Goal: Entertainment & Leisure: Consume media (video, audio)

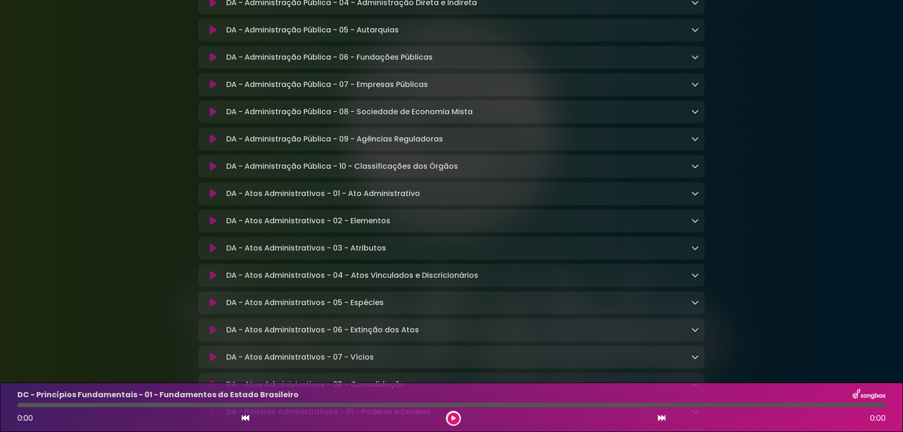
scroll to position [1066, 0]
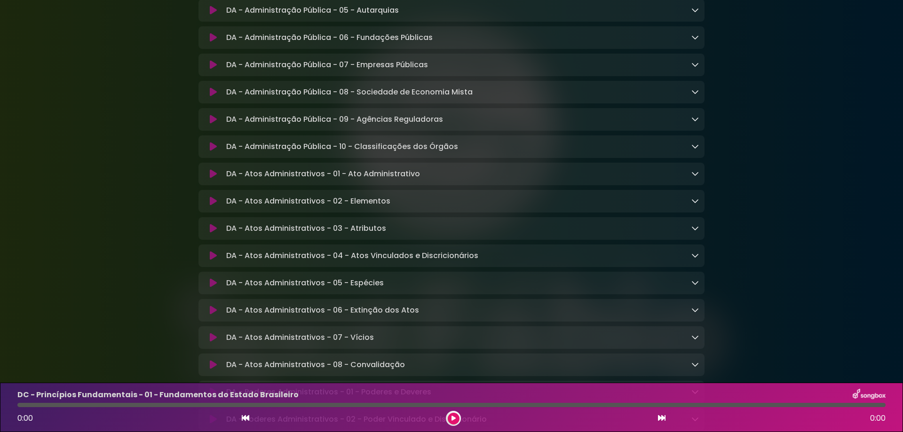
click at [213, 206] on icon at bounding box center [213, 201] width 7 height 9
click at [693, 205] on icon at bounding box center [695, 201] width 8 height 8
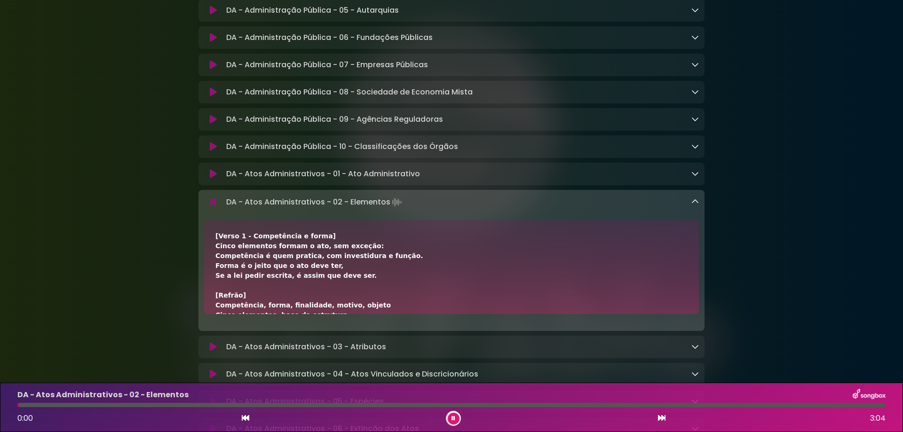
click at [213, 207] on icon at bounding box center [213, 202] width 7 height 10
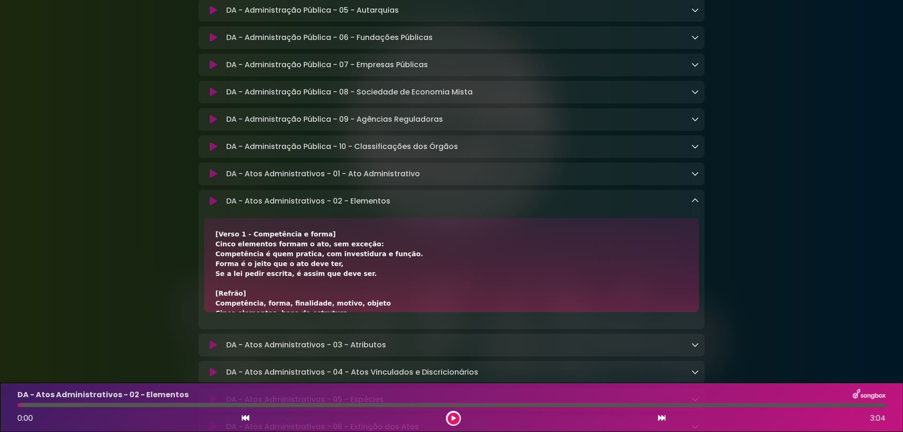
click at [697, 205] on icon at bounding box center [695, 201] width 8 height 8
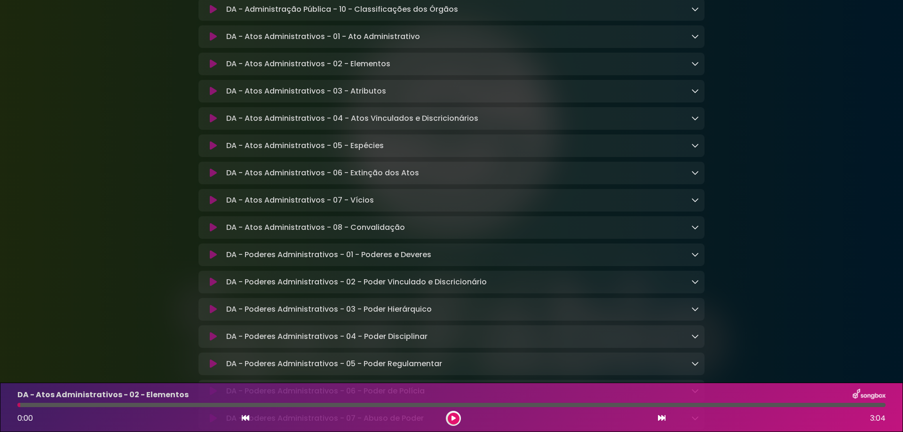
scroll to position [1317, 0]
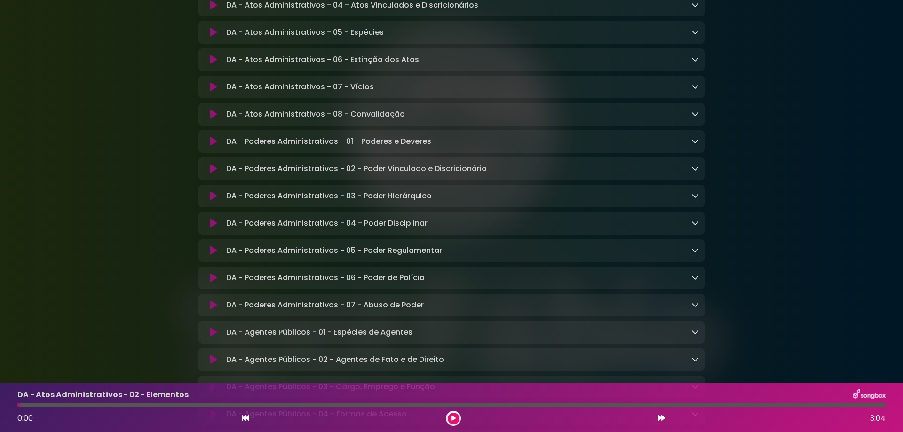
click at [210, 283] on icon at bounding box center [213, 277] width 7 height 9
click at [691, 284] on div "DA - Poderes Administrativos - 06 - Poder de Polícia Loading Track..." at bounding box center [460, 277] width 477 height 11
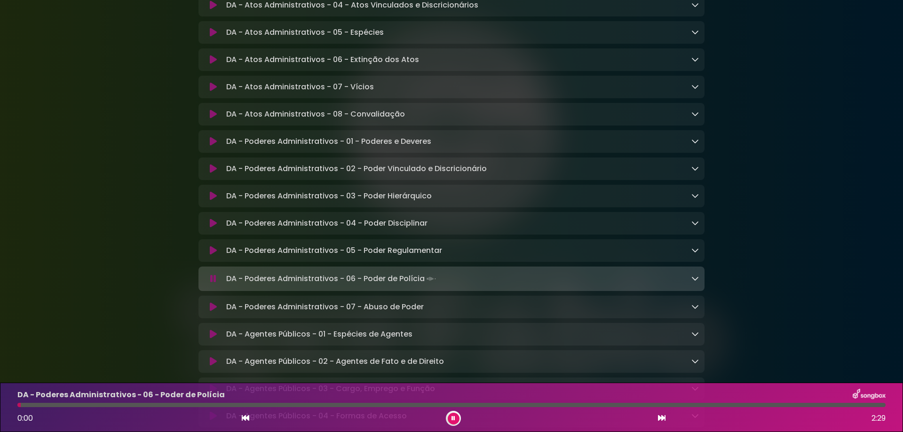
click at [697, 282] on icon at bounding box center [695, 279] width 8 height 8
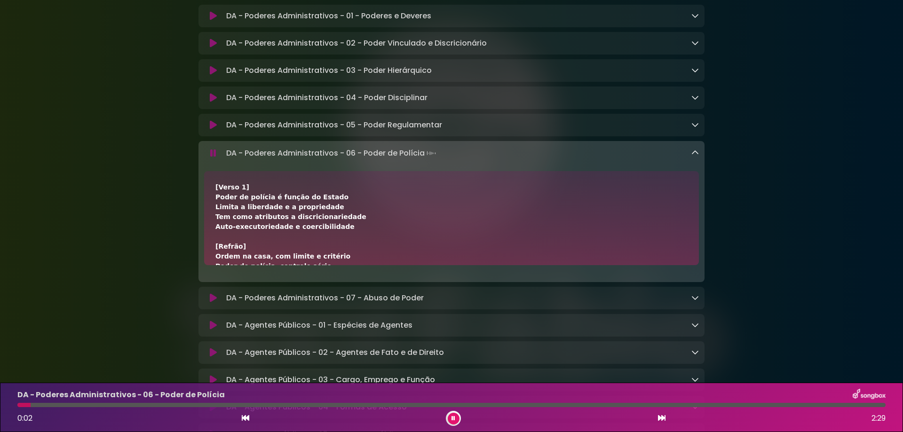
scroll to position [63, 0]
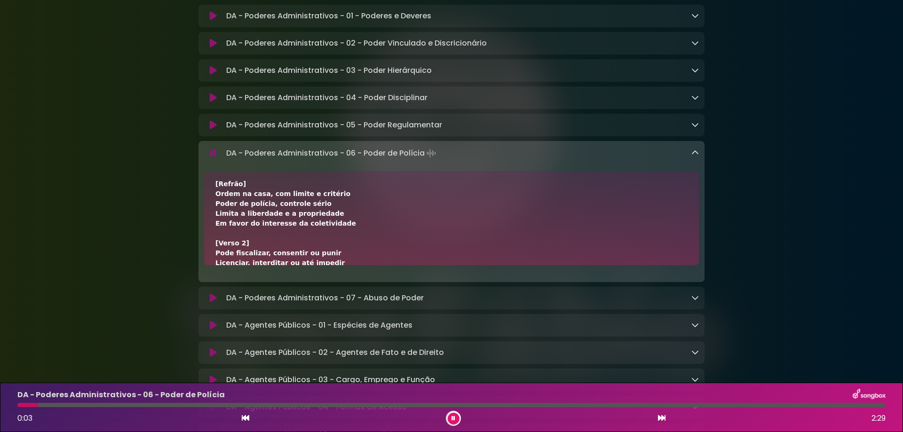
click at [213, 158] on icon at bounding box center [213, 153] width 7 height 10
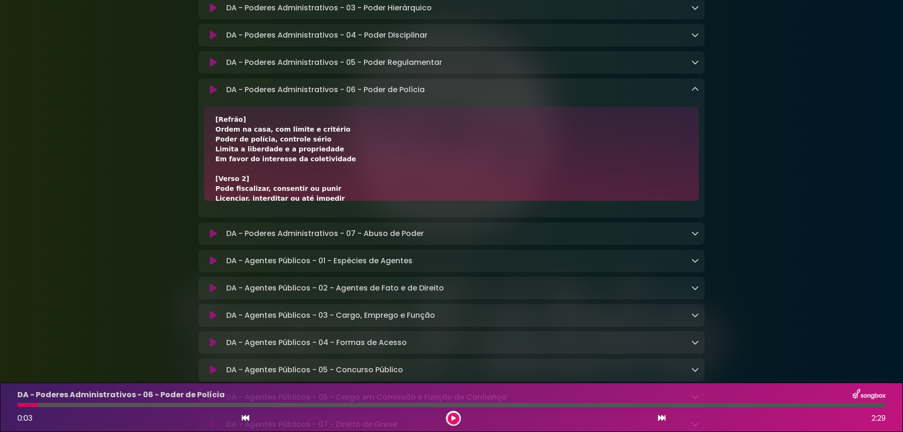
scroll to position [0, 0]
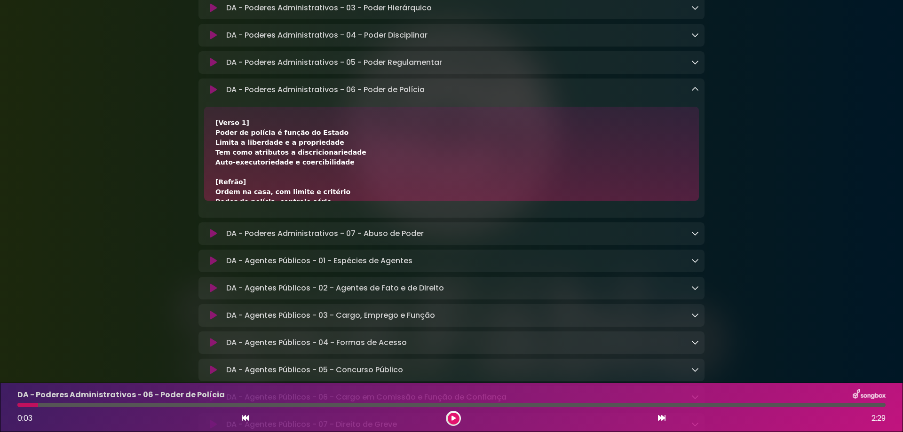
click at [204, 85] on button at bounding box center [213, 89] width 18 height 9
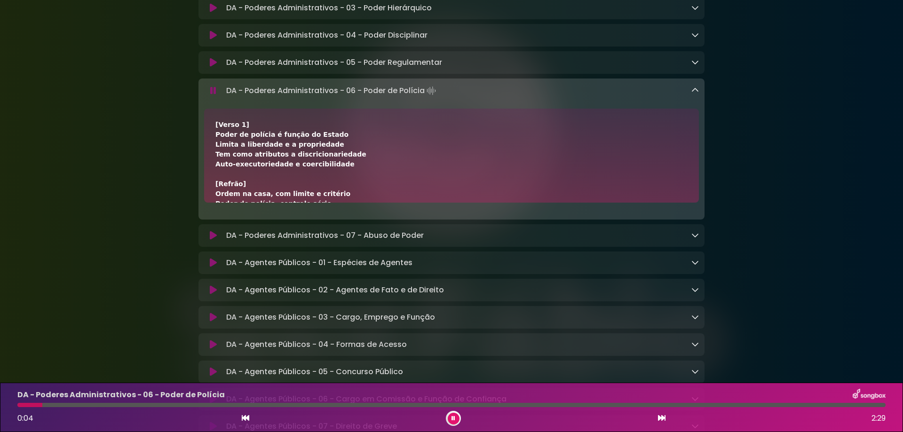
click at [204, 86] on button at bounding box center [213, 90] width 18 height 9
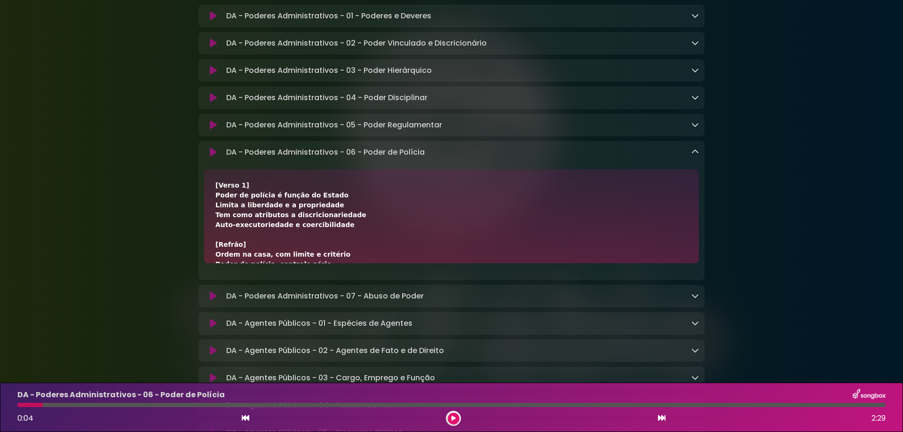
click at [691, 158] on div "DA - Poderes Administrativos - 06 - Poder de Polícia Loading Track..." at bounding box center [460, 152] width 477 height 11
click at [694, 156] on icon at bounding box center [695, 152] width 8 height 8
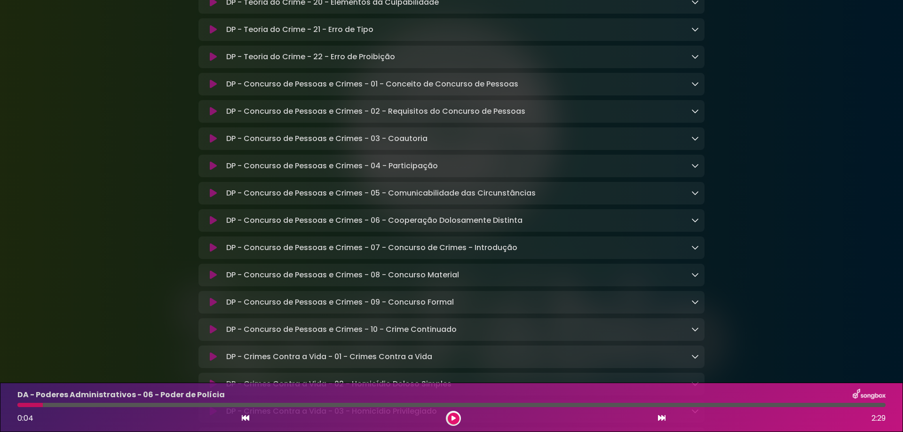
scroll to position [5896, 0]
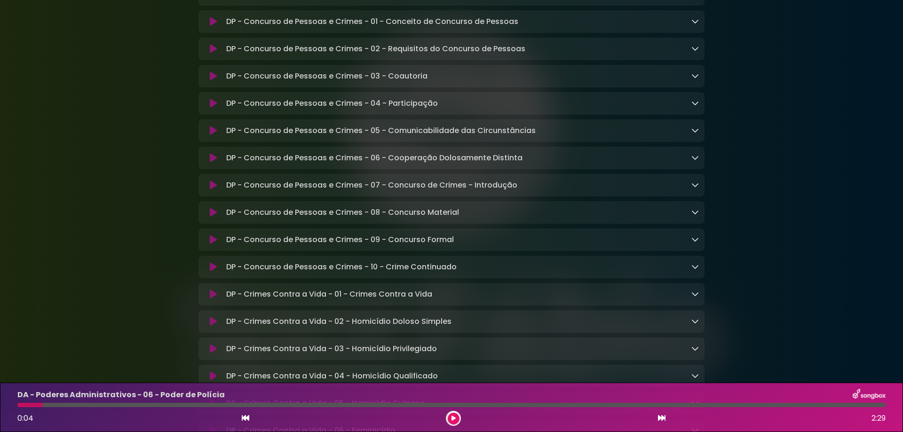
click at [696, 25] on icon at bounding box center [695, 21] width 8 height 8
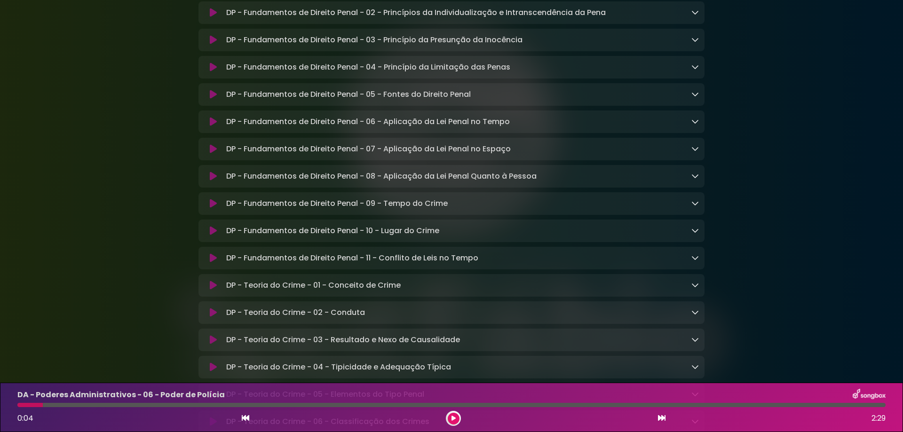
scroll to position [5018, 0]
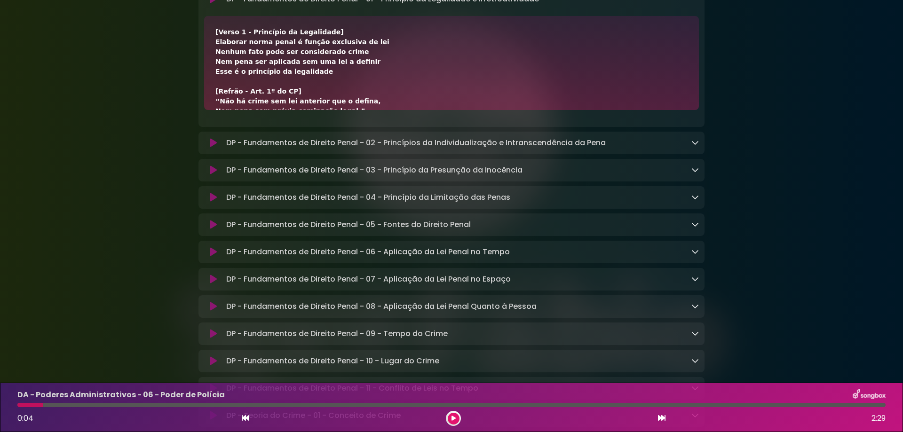
scroll to position [63, 0]
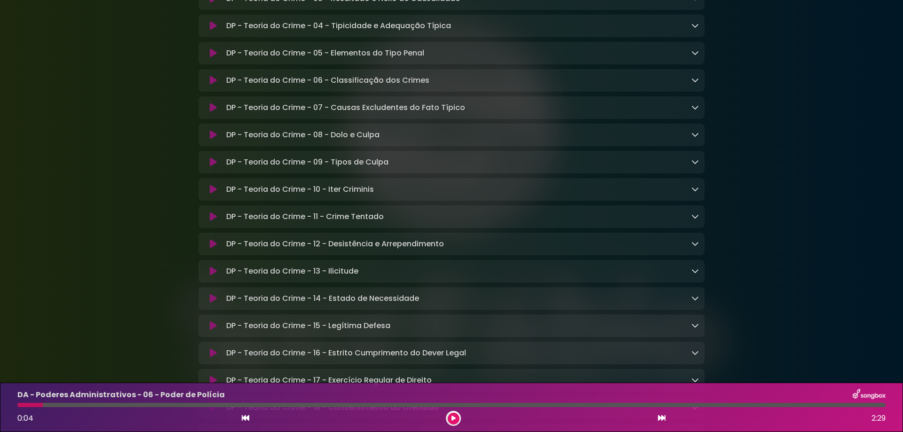
scroll to position [5394, 0]
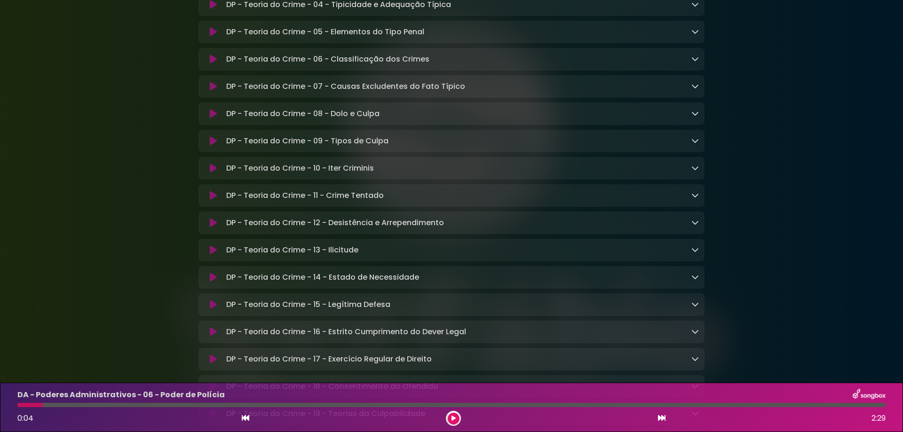
click at [694, 172] on icon at bounding box center [695, 168] width 8 height 8
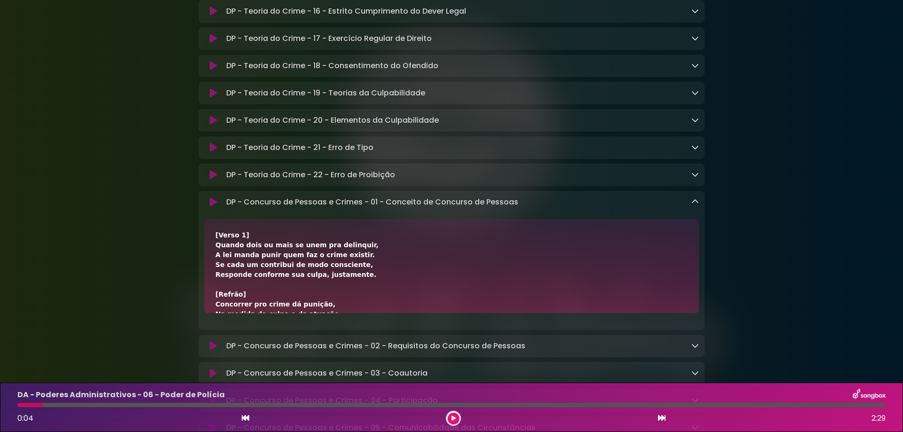
scroll to position [5897, 0]
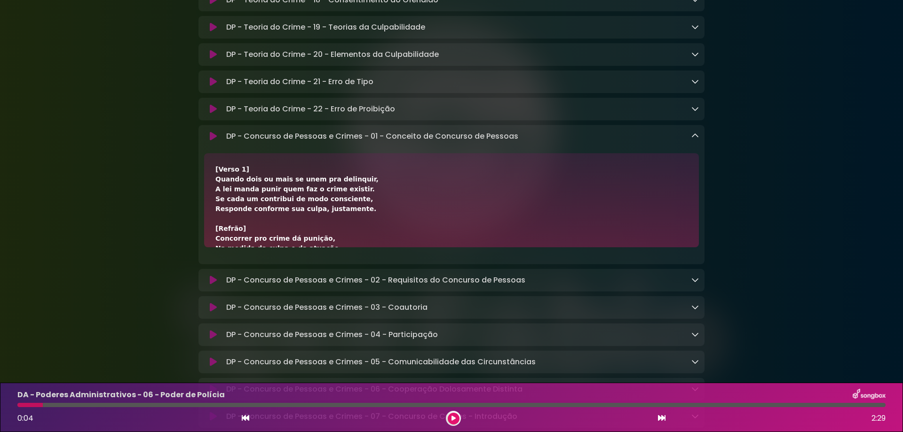
click at [694, 140] on icon at bounding box center [695, 136] width 8 height 8
